Goal: Task Accomplishment & Management: Manage account settings

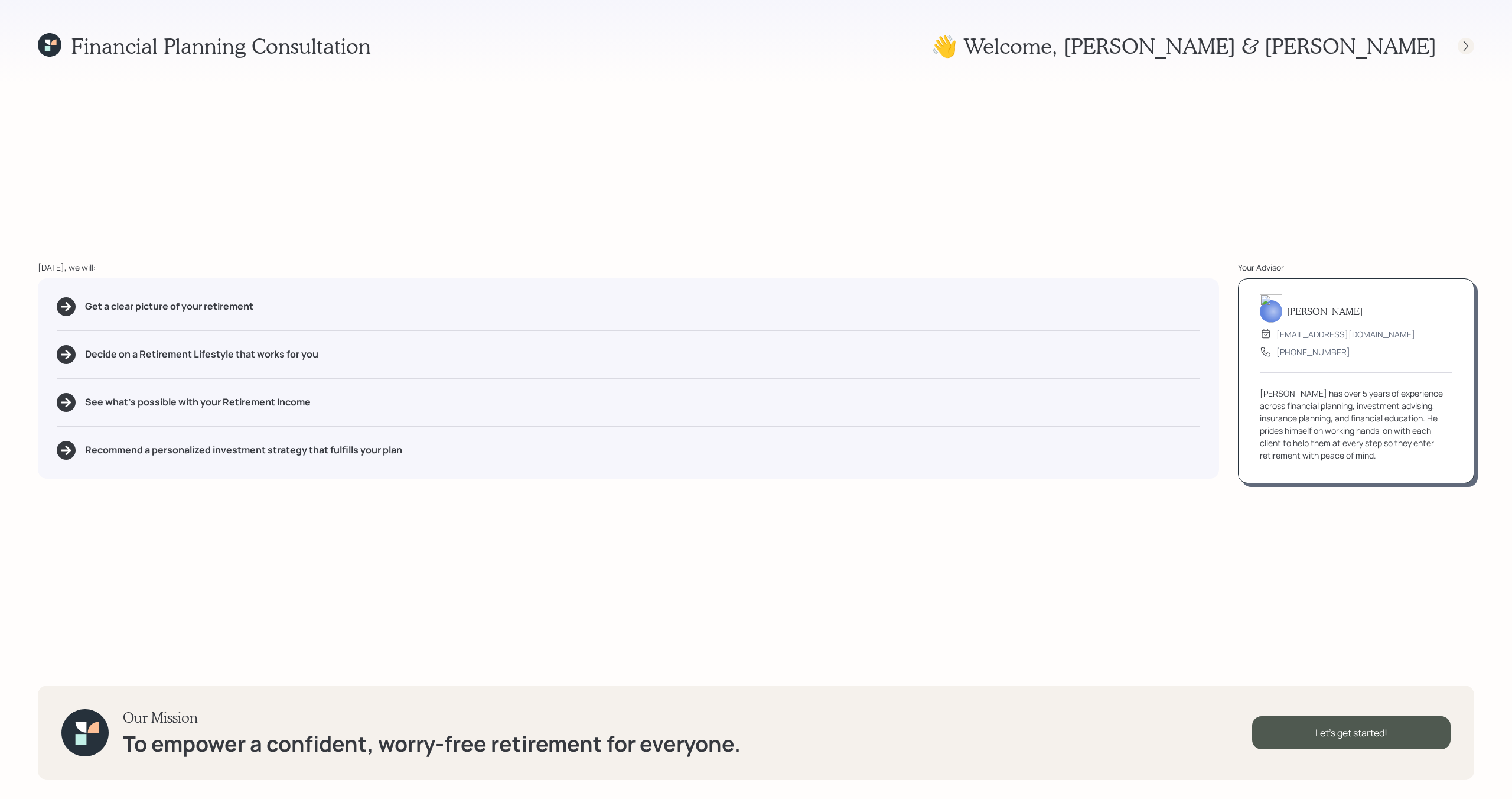
click at [1469, 41] on icon at bounding box center [1465, 46] width 12 height 12
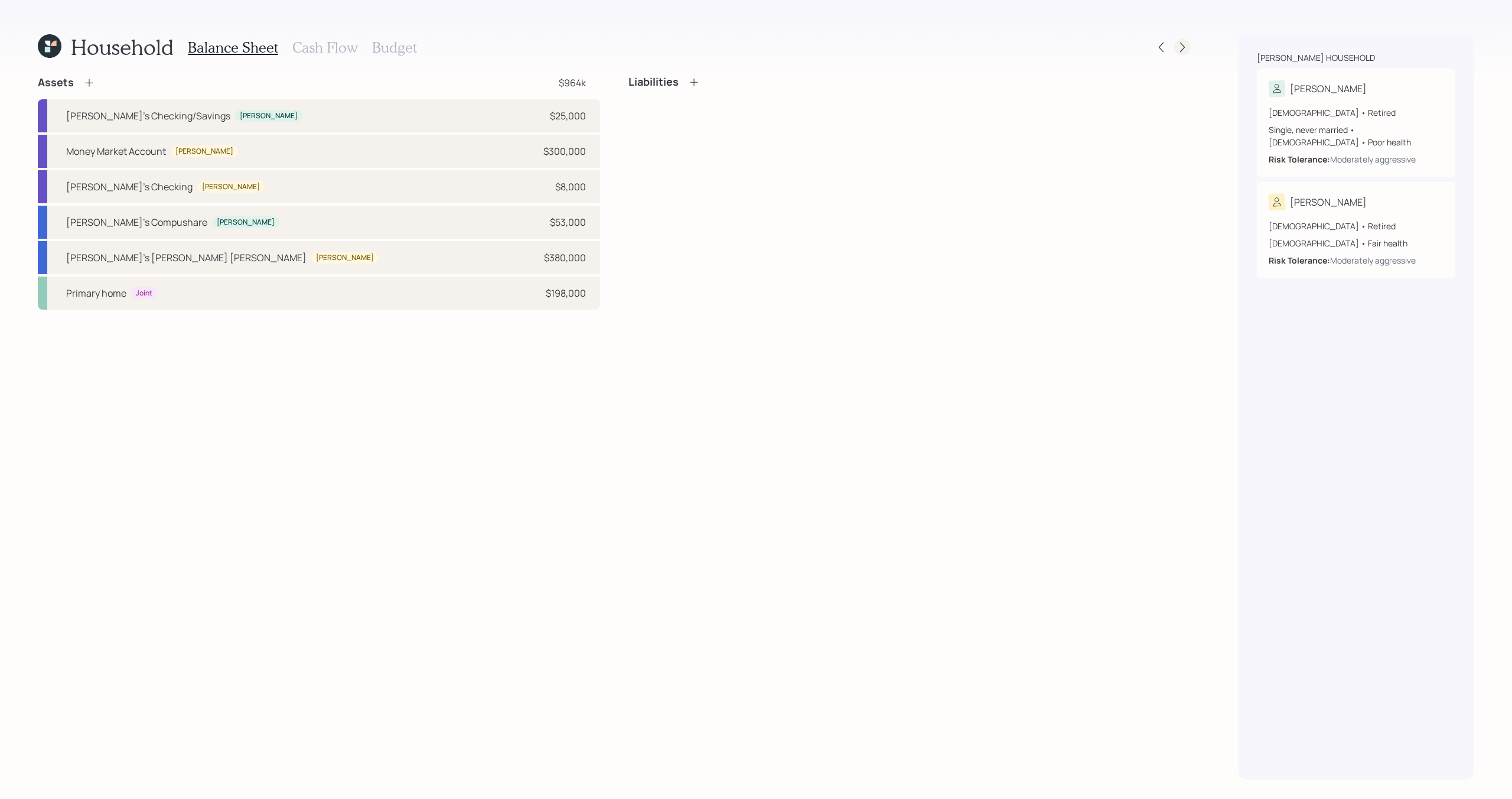
click at [1187, 55] on div at bounding box center [1172, 47] width 38 height 16
click at [1182, 47] on icon at bounding box center [1183, 47] width 12 height 12
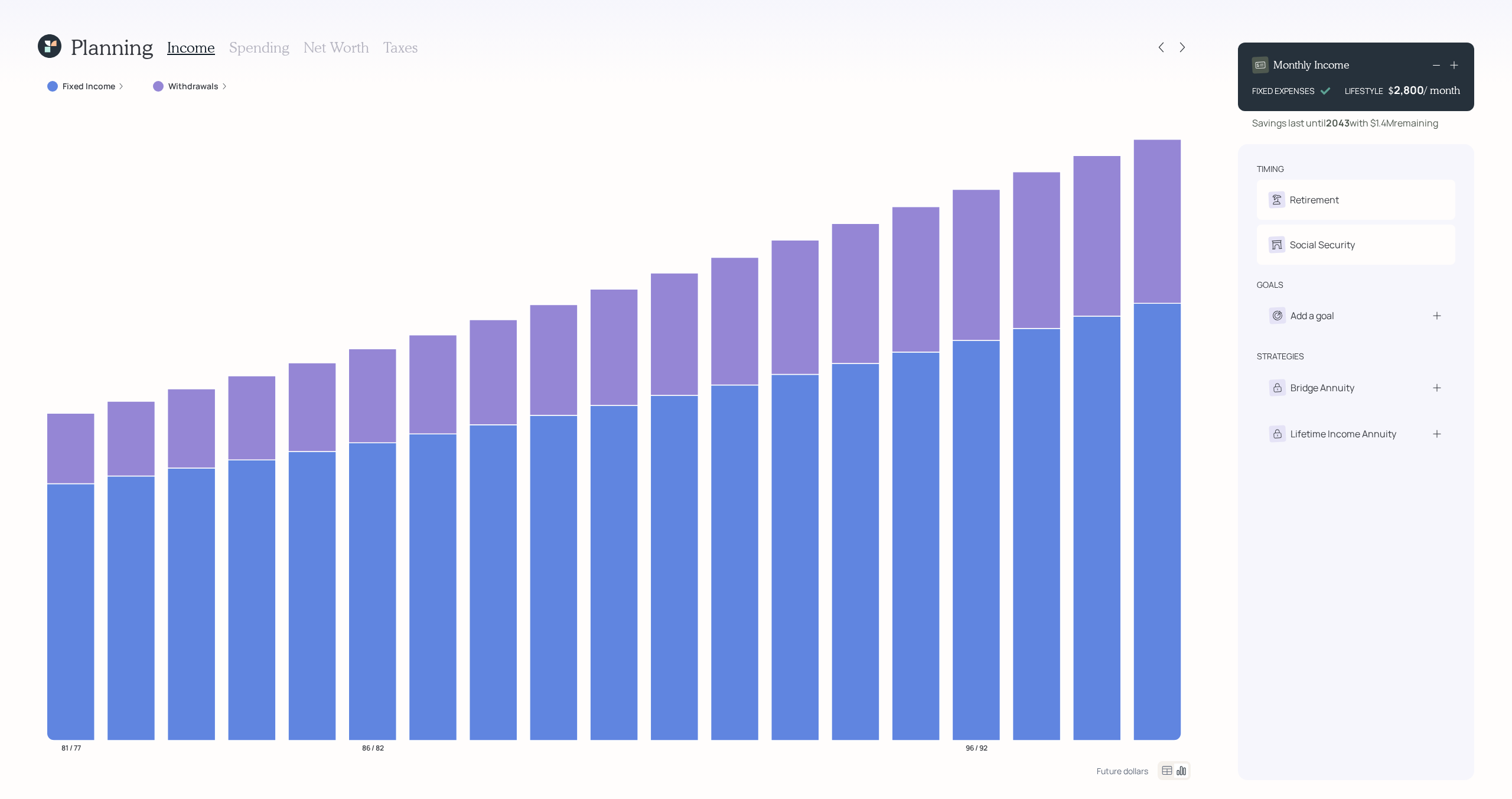
click at [202, 88] on label "Withdrawals" at bounding box center [193, 86] width 50 height 12
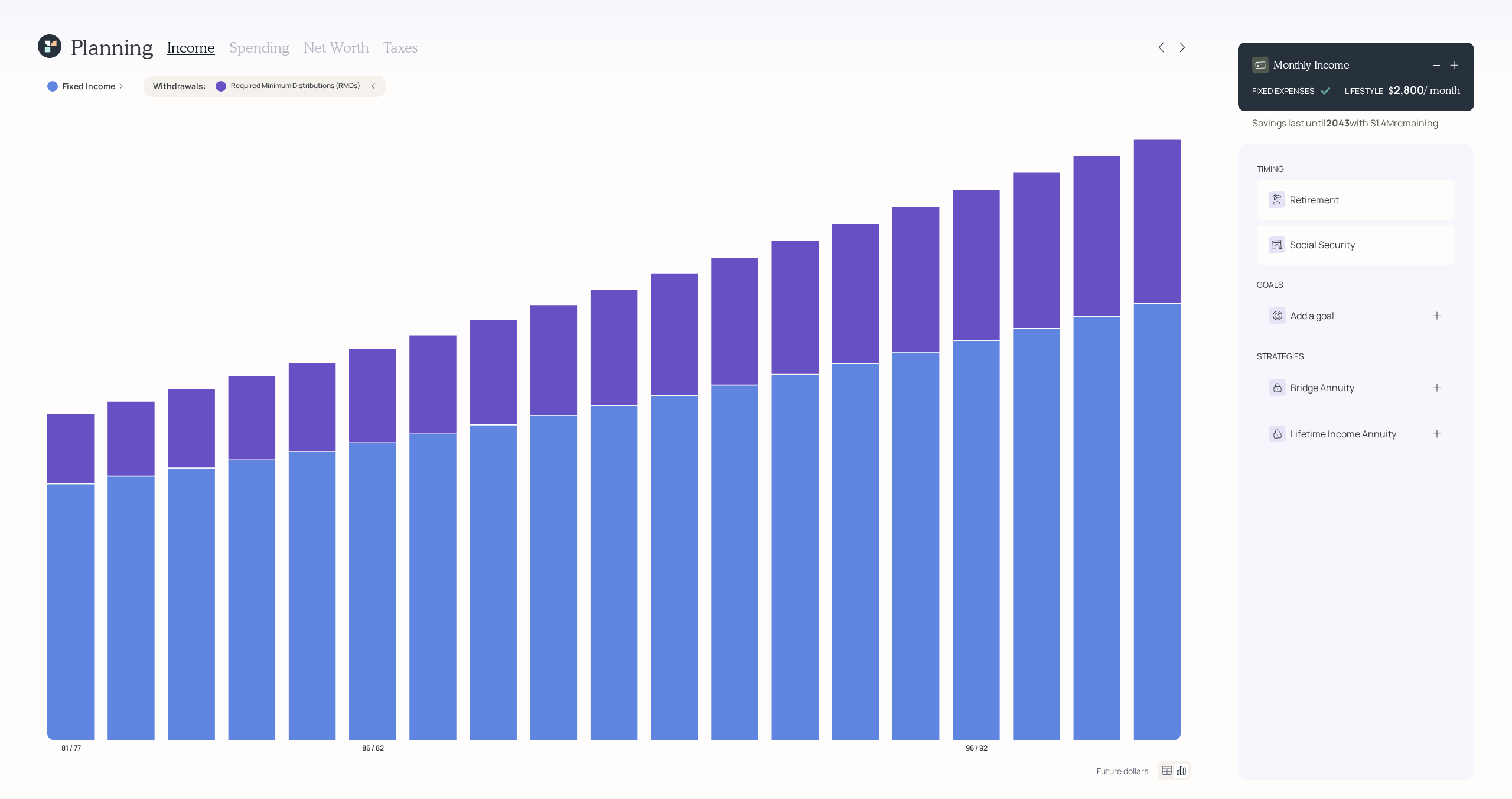
click at [202, 88] on label "Withdrawals :" at bounding box center [179, 86] width 53 height 12
